Goal: Task Accomplishment & Management: Use online tool/utility

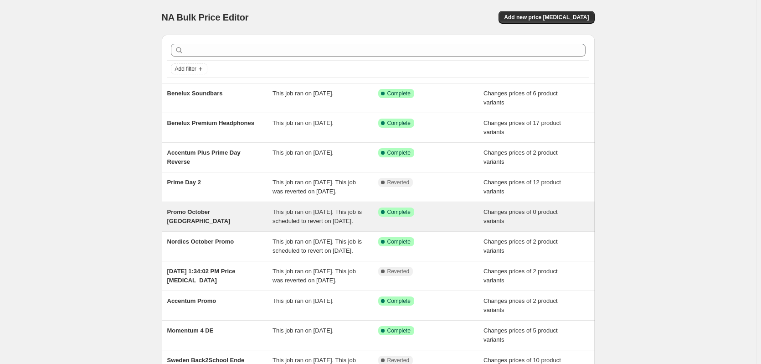
click at [223, 226] on div "Promo October France" at bounding box center [220, 216] width 106 height 18
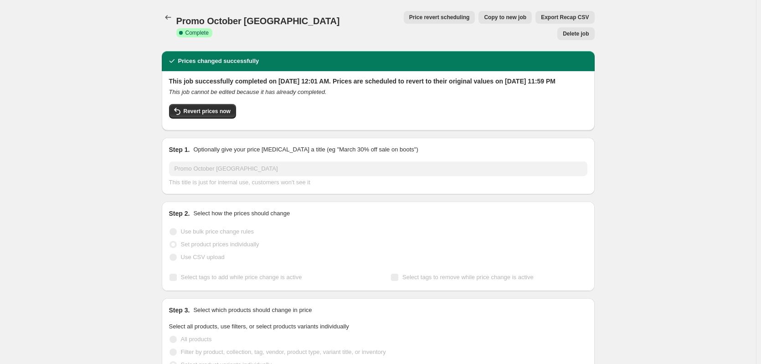
click at [484, 19] on span "Copy to new job" at bounding box center [505, 17] width 42 height 7
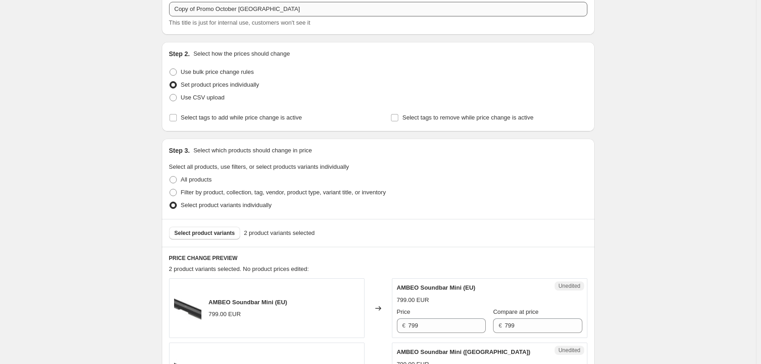
scroll to position [137, 0]
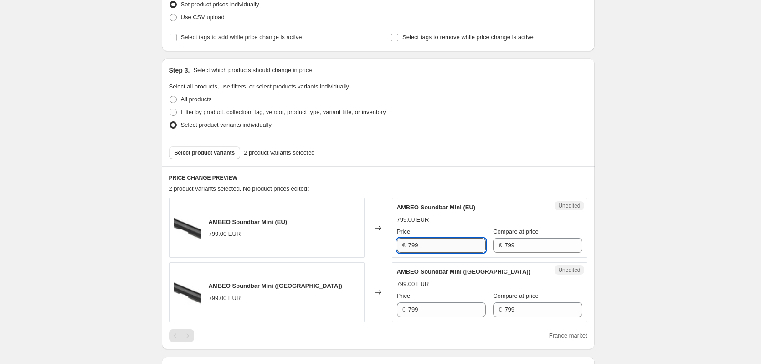
click at [444, 243] on input "799" at bounding box center [446, 245] width 77 height 15
type input "449"
click at [448, 306] on input "799" at bounding box center [446, 309] width 77 height 15
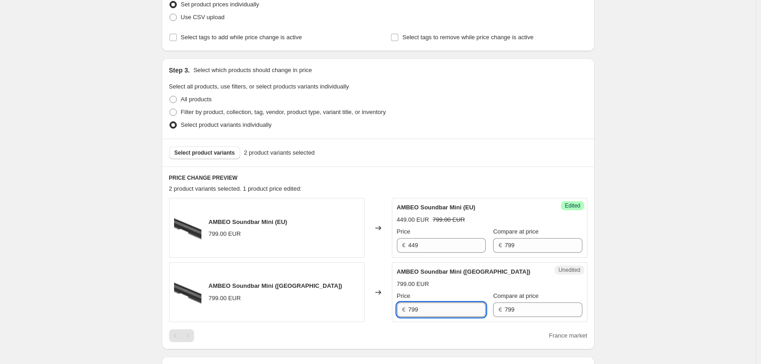
click at [448, 306] on input "799" at bounding box center [446, 309] width 77 height 15
type input "449"
click at [654, 190] on div "Create new price change job. This page is ready Create new price change job Dra…" at bounding box center [378, 334] width 756 height 943
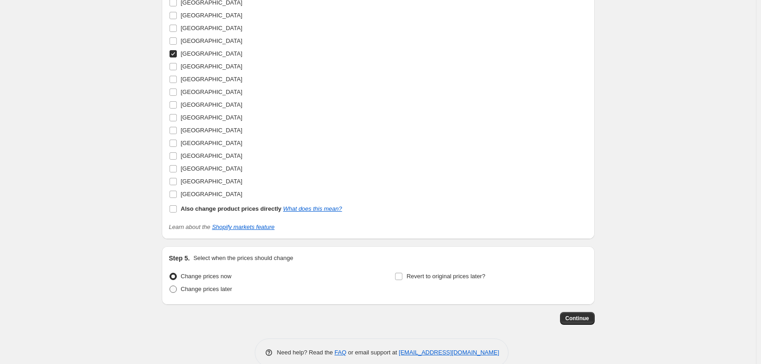
scroll to position [580, 0]
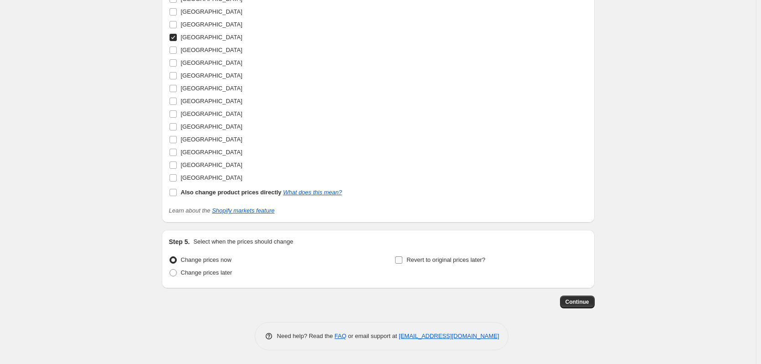
click at [451, 256] on span "Revert to original prices later?" at bounding box center [446, 259] width 79 height 7
click at [402, 256] on input "Revert to original prices later?" at bounding box center [398, 259] width 7 height 7
checkbox input "true"
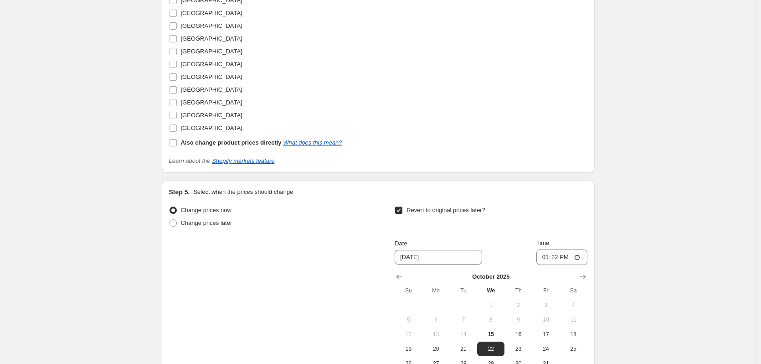
scroll to position [671, 0]
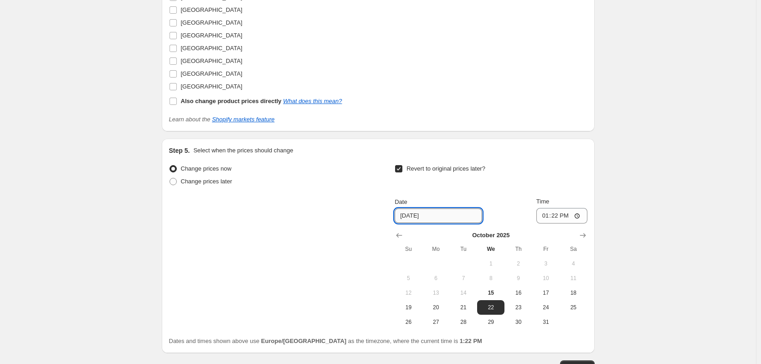
click at [402, 219] on input "10/22/2025" at bounding box center [439, 215] width 88 height 15
click at [407, 216] on input "10/22/2025" at bounding box center [439, 215] width 88 height 15
click at [552, 318] on button "31" at bounding box center [545, 321] width 27 height 15
type input "10/31/2025"
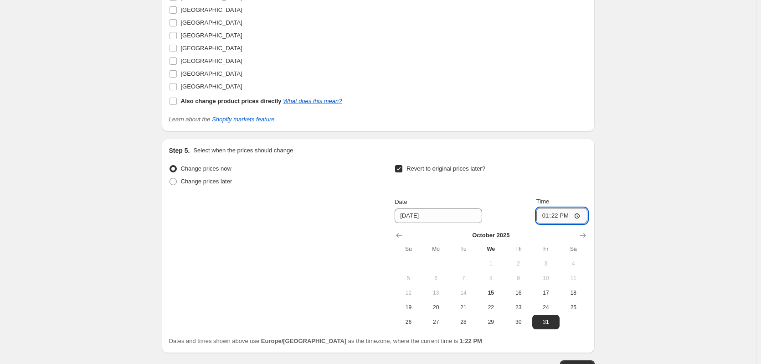
click at [550, 216] on input "13:22" at bounding box center [561, 215] width 51 height 15
type input "23:59"
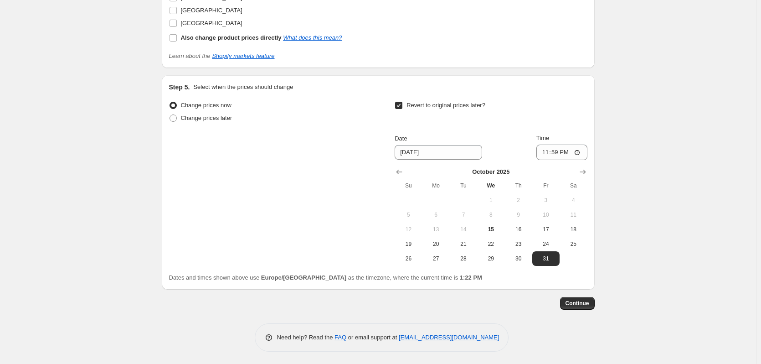
scroll to position [736, 0]
click at [578, 302] on span "Continue" at bounding box center [578, 301] width 24 height 7
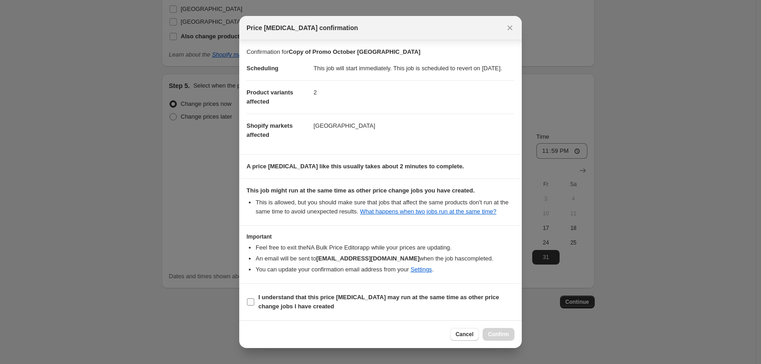
scroll to position [5, 0]
drag, startPoint x: 250, startPoint y: 302, endPoint x: 293, endPoint y: 302, distance: 42.4
click at [250, 302] on input "I understand that this price change job may run at the same time as other price…" at bounding box center [250, 301] width 7 height 7
checkbox input "true"
click at [510, 340] on button "Confirm" at bounding box center [499, 334] width 32 height 13
